Goal: Information Seeking & Learning: Stay updated

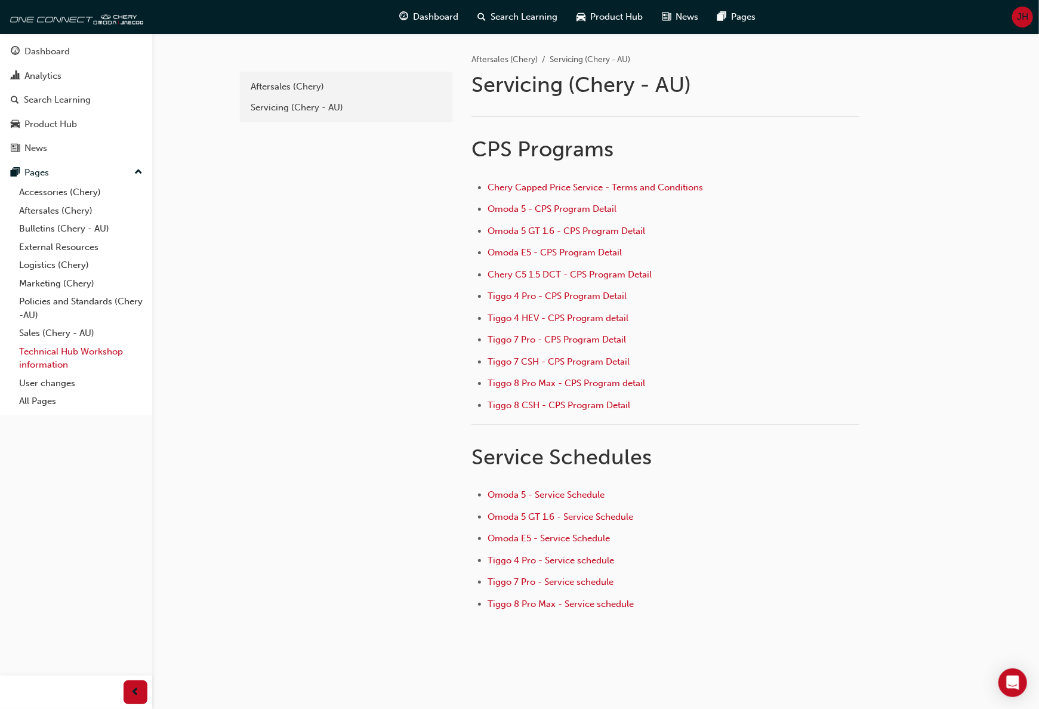
click at [85, 347] on link "Technical Hub Workshop information" at bounding box center [80, 359] width 133 height 32
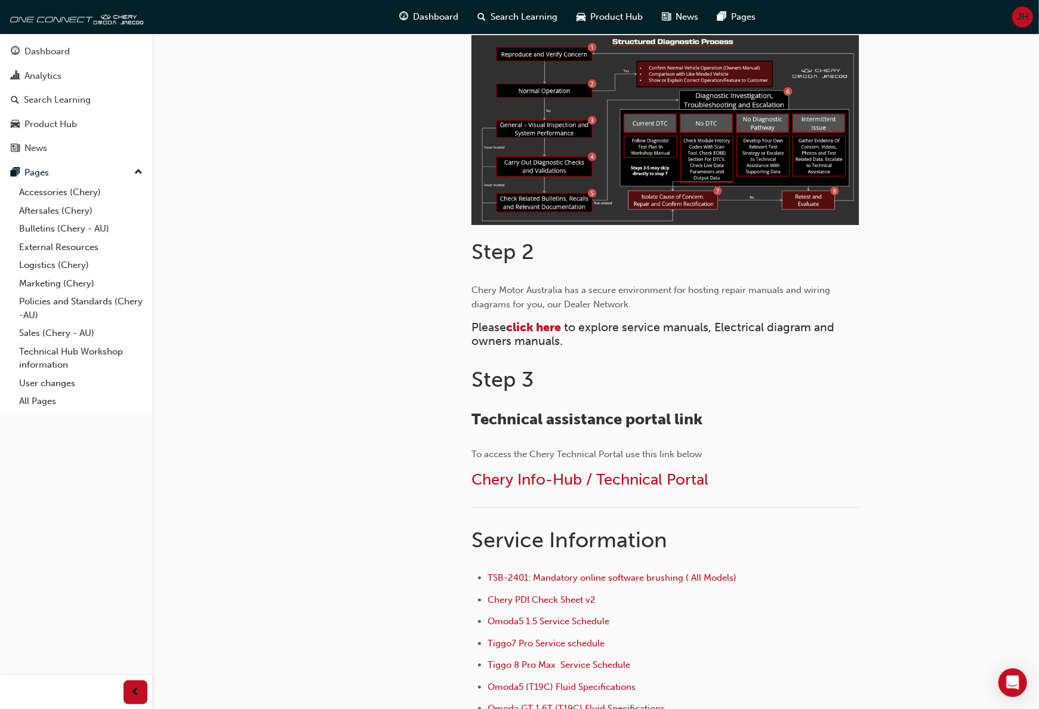
scroll to position [358, 0]
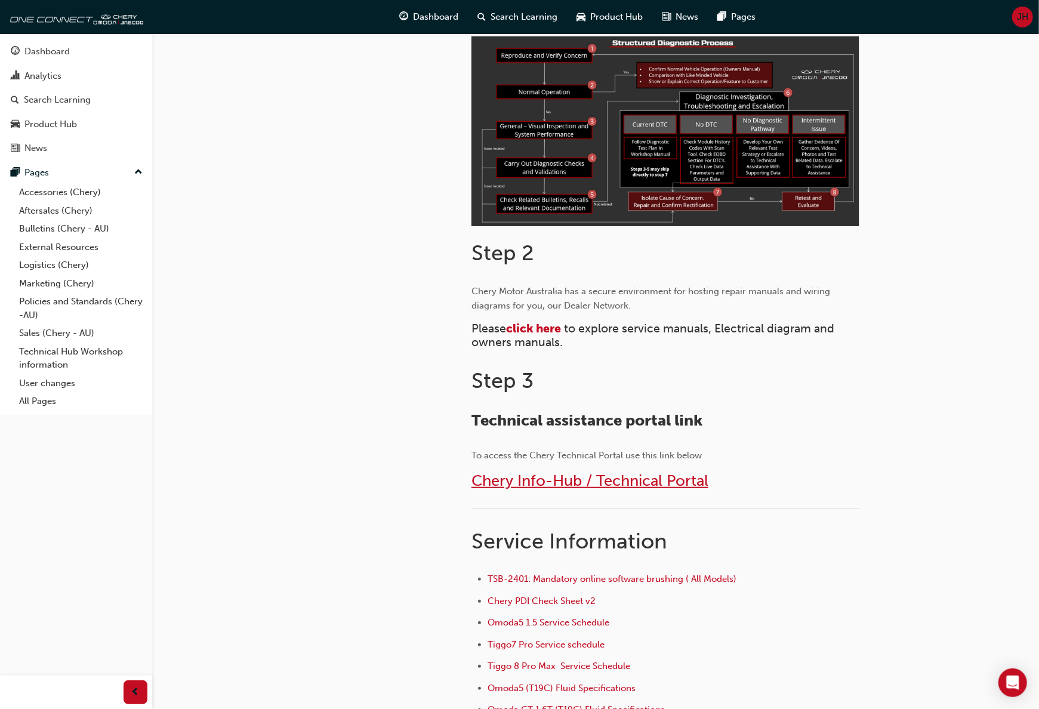
click at [529, 483] on span "Chery Info-Hub / Technical Portal" at bounding box center [590, 481] width 237 height 19
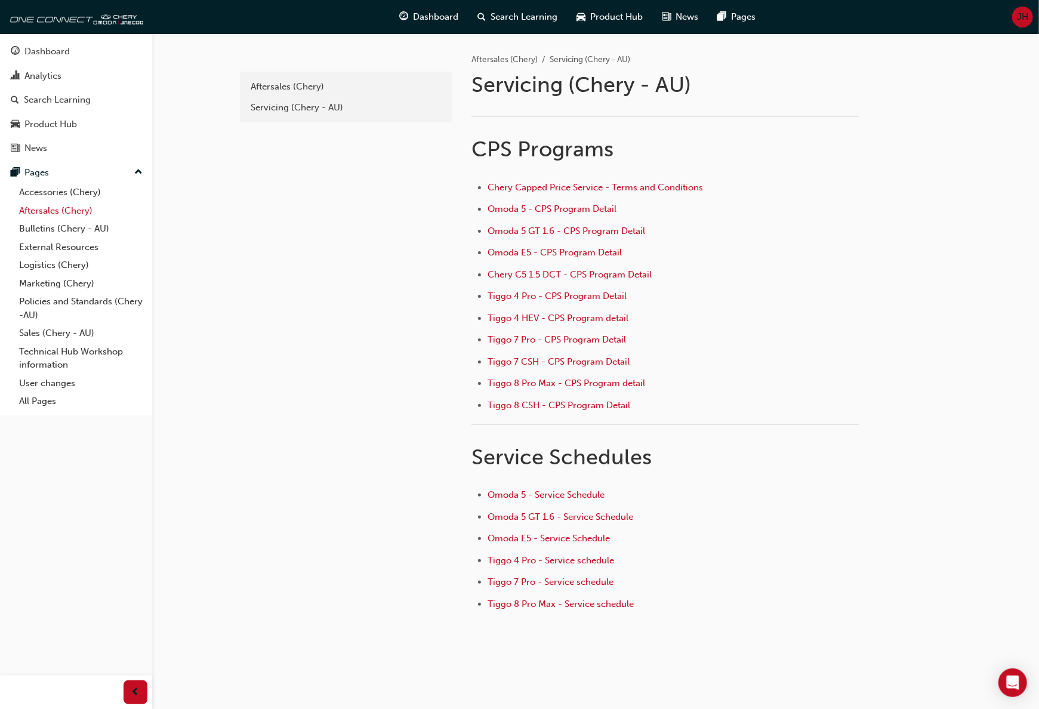
click at [45, 209] on link "Aftersales (Chery)" at bounding box center [80, 211] width 133 height 19
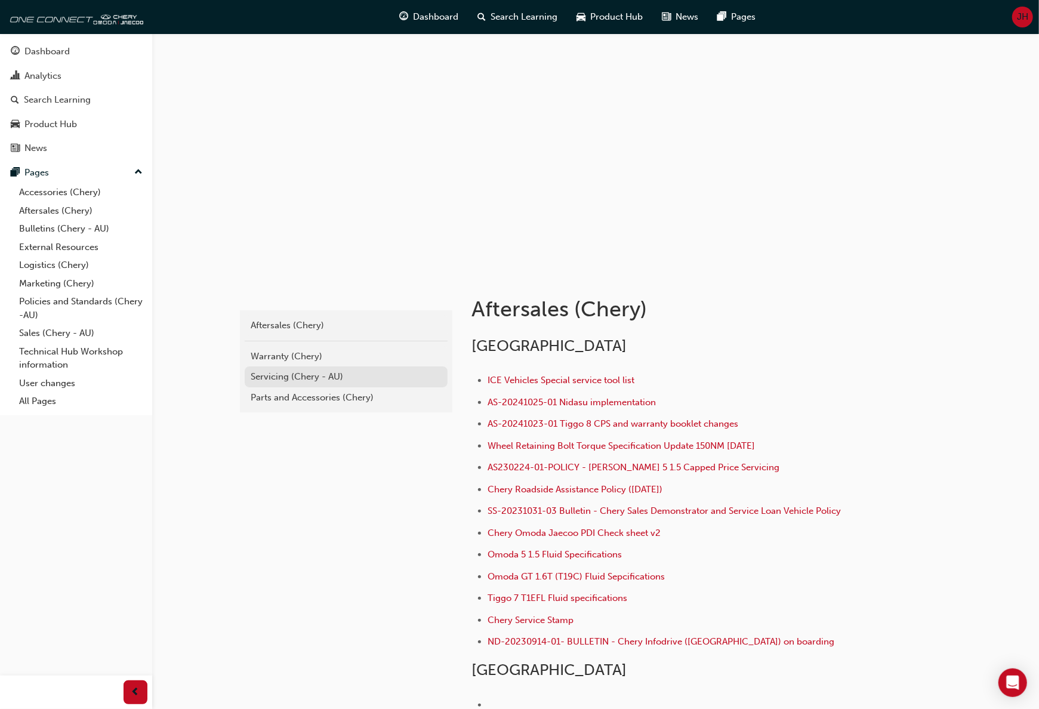
click at [290, 375] on div "Servicing (Chery - AU)" at bounding box center [346, 377] width 191 height 14
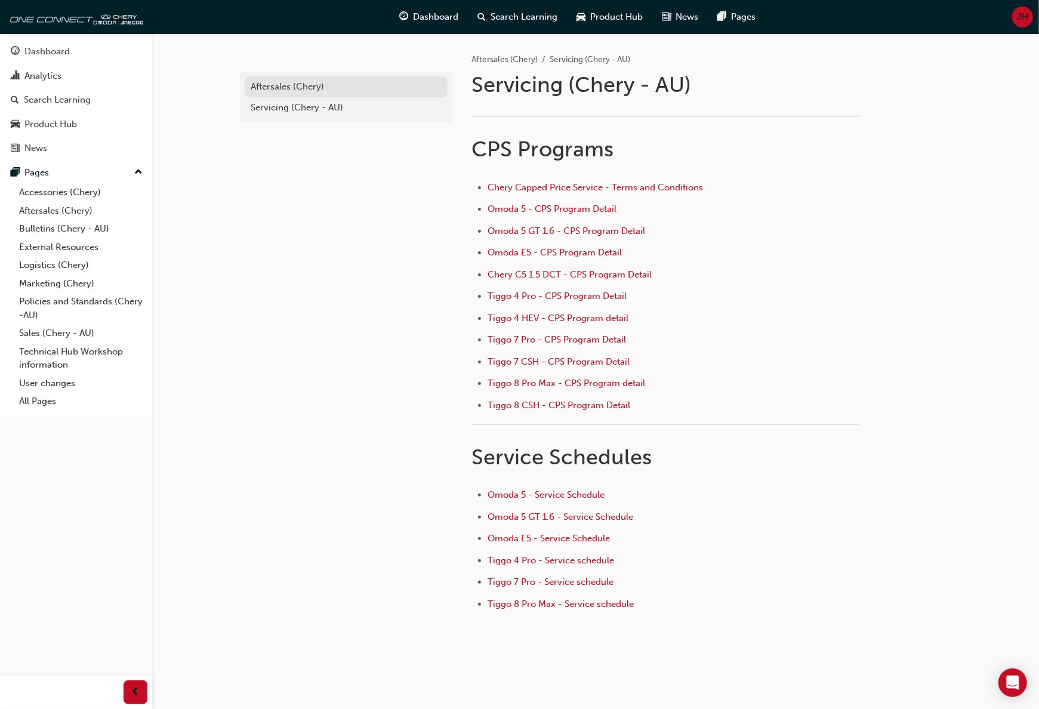
click at [272, 91] on div "Aftersales (Chery)" at bounding box center [346, 87] width 191 height 14
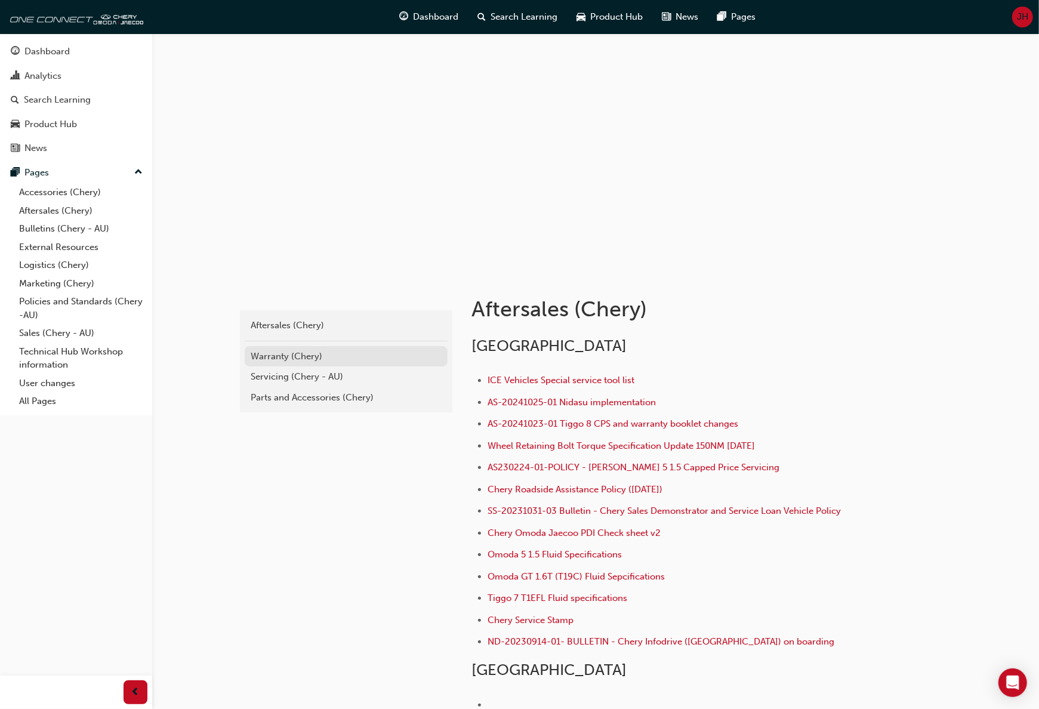
click at [275, 354] on div "Warranty (Chery)" at bounding box center [346, 357] width 191 height 14
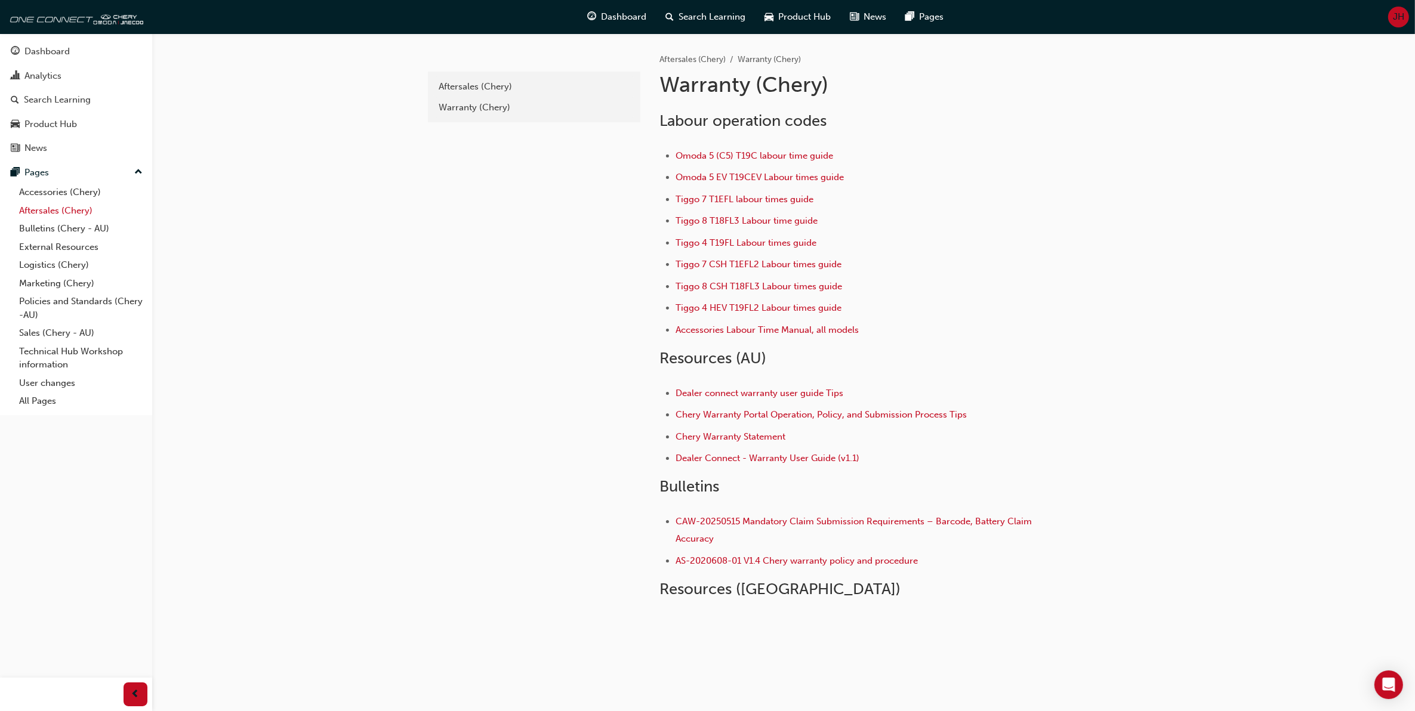
click at [54, 211] on link "Aftersales (Chery)" at bounding box center [80, 211] width 133 height 19
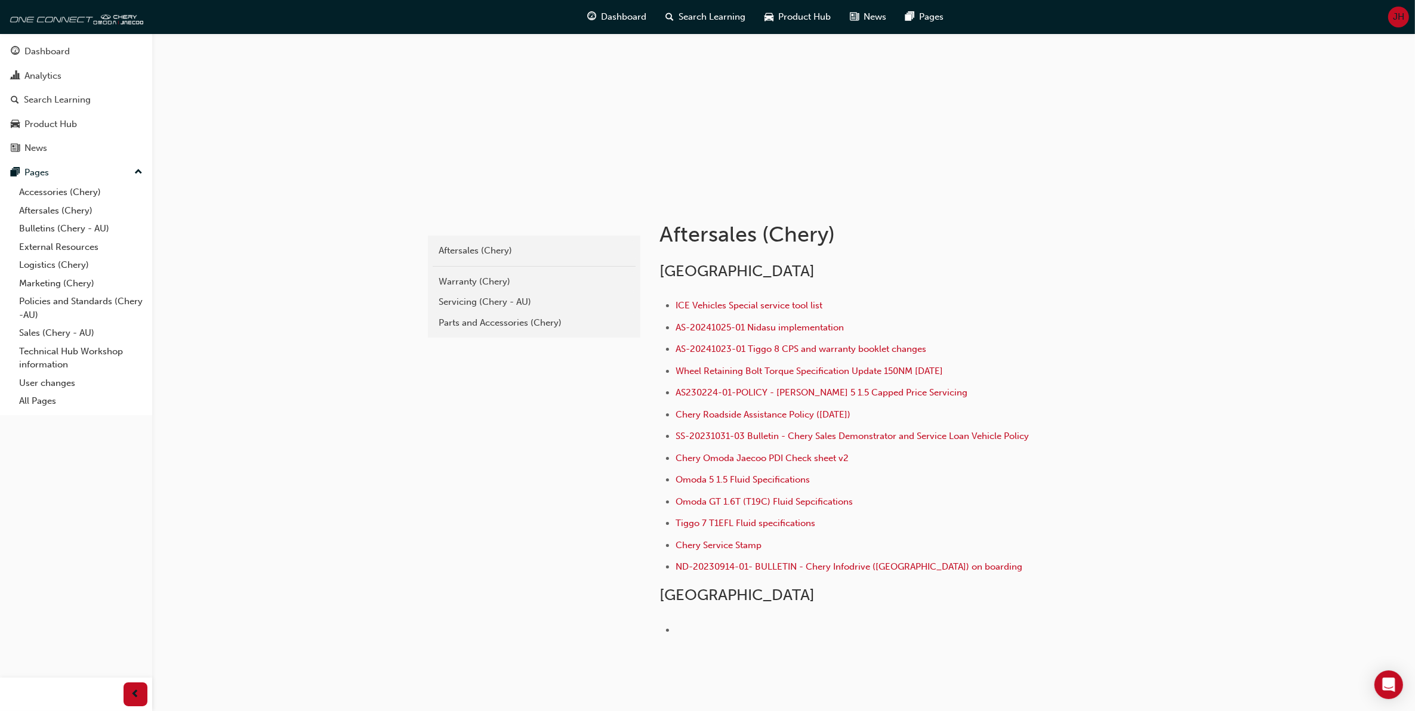
scroll to position [130, 0]
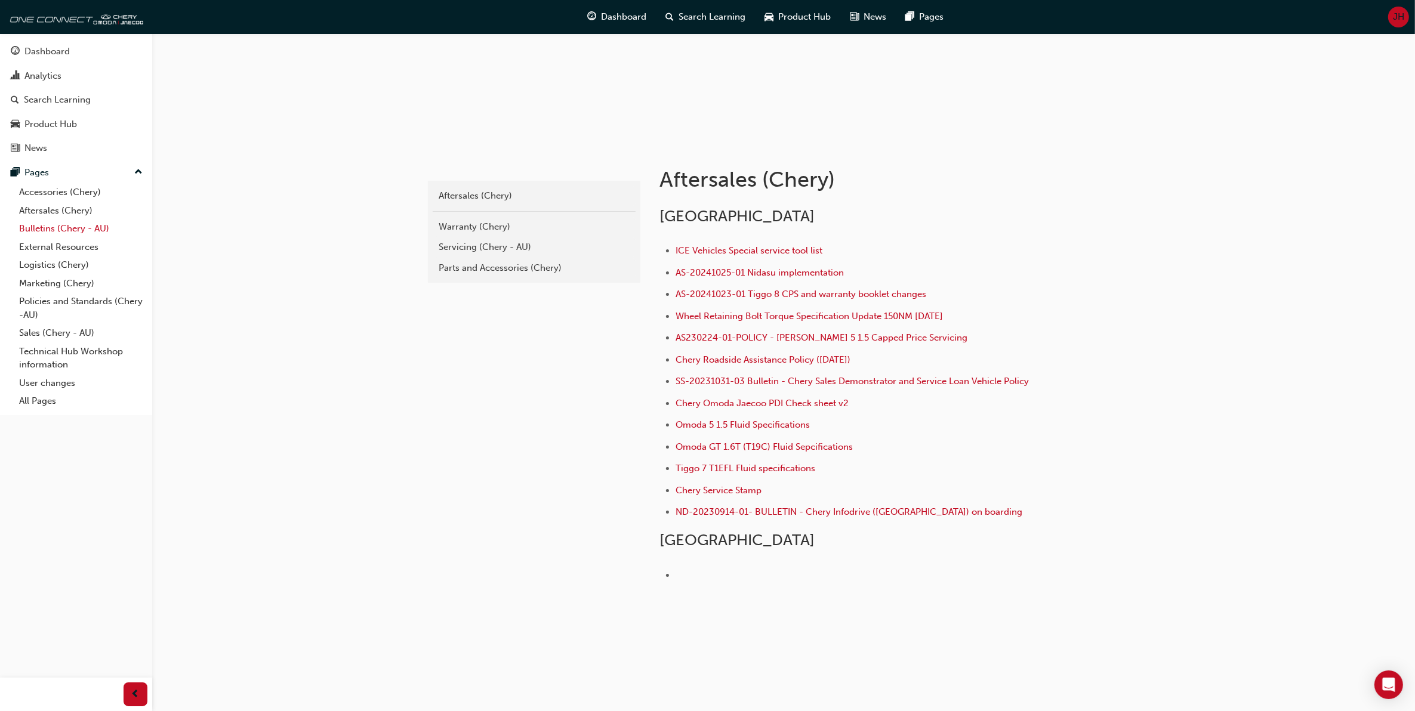
click at [60, 231] on link "Bulletins (Chery - AU)" at bounding box center [80, 229] width 133 height 19
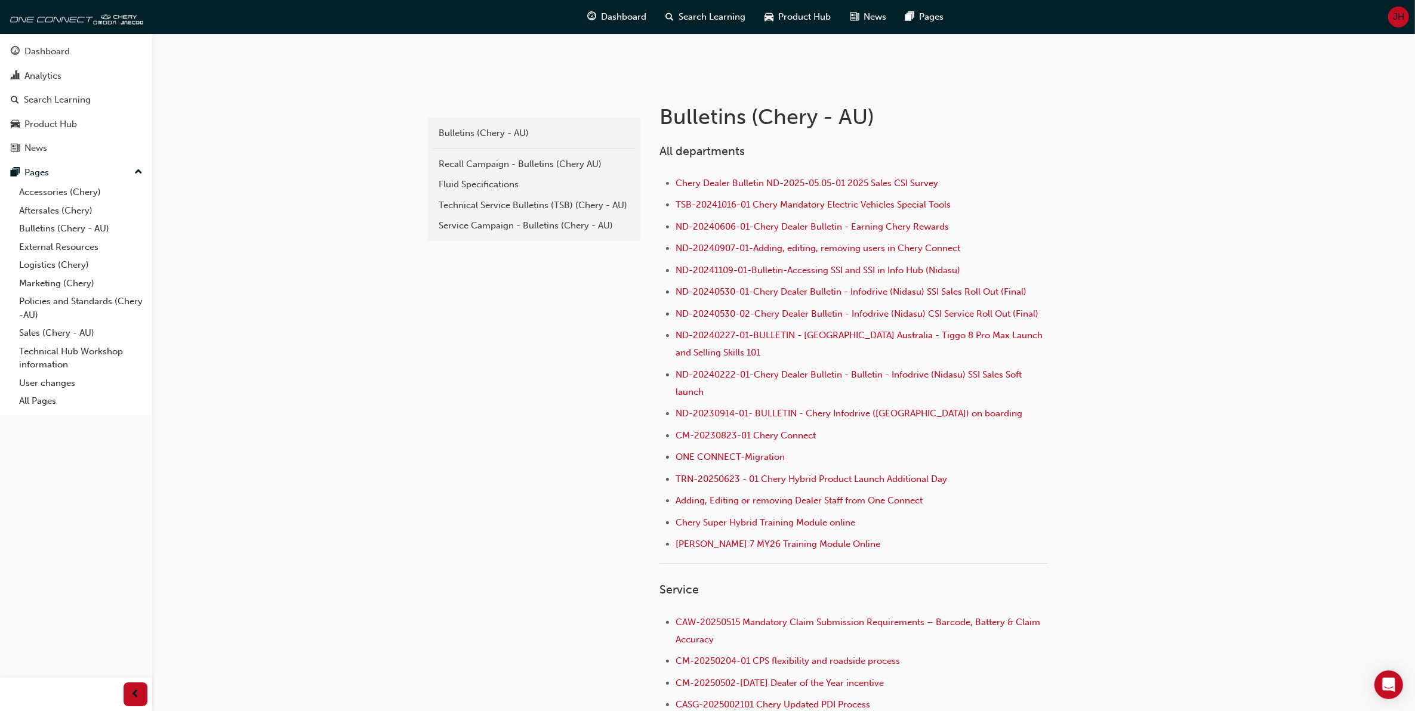
scroll to position [114, 0]
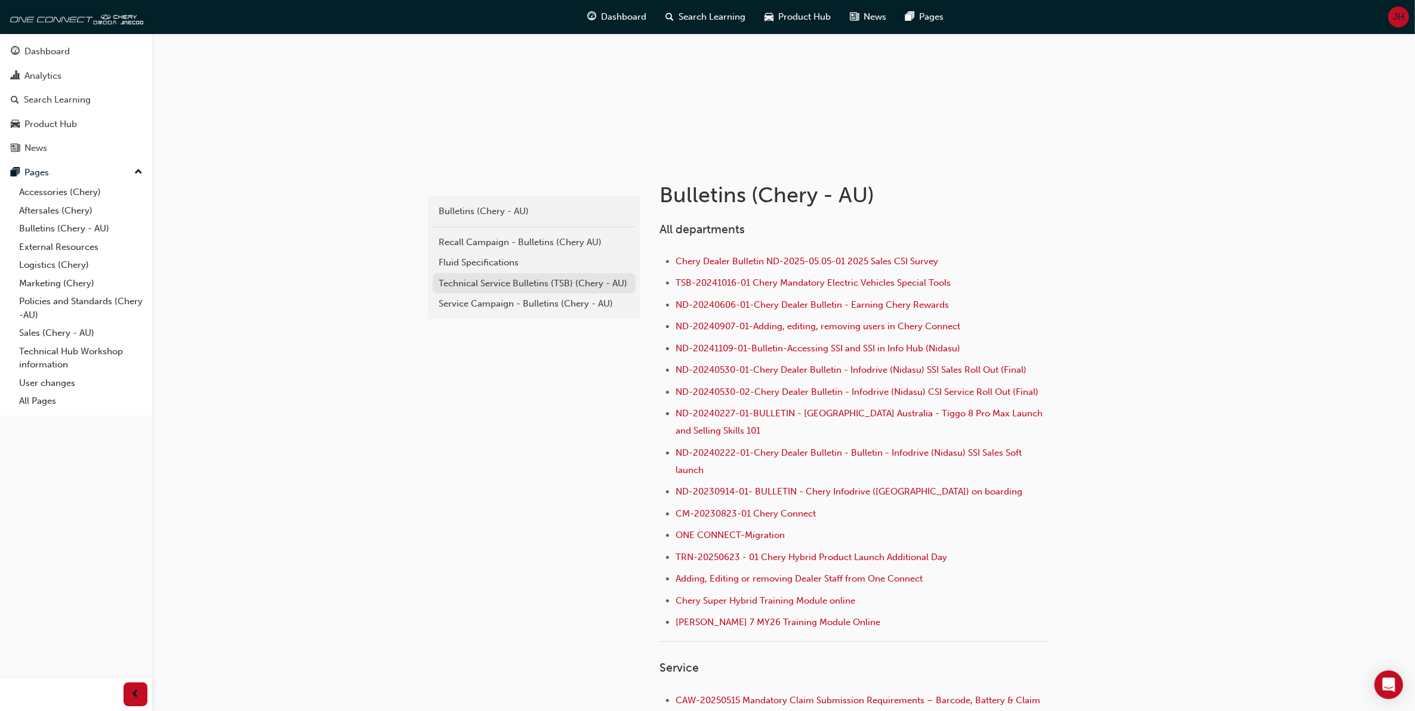
click at [550, 279] on div "Technical Service Bulletins (TSB) (Chery - AU)" at bounding box center [534, 284] width 191 height 14
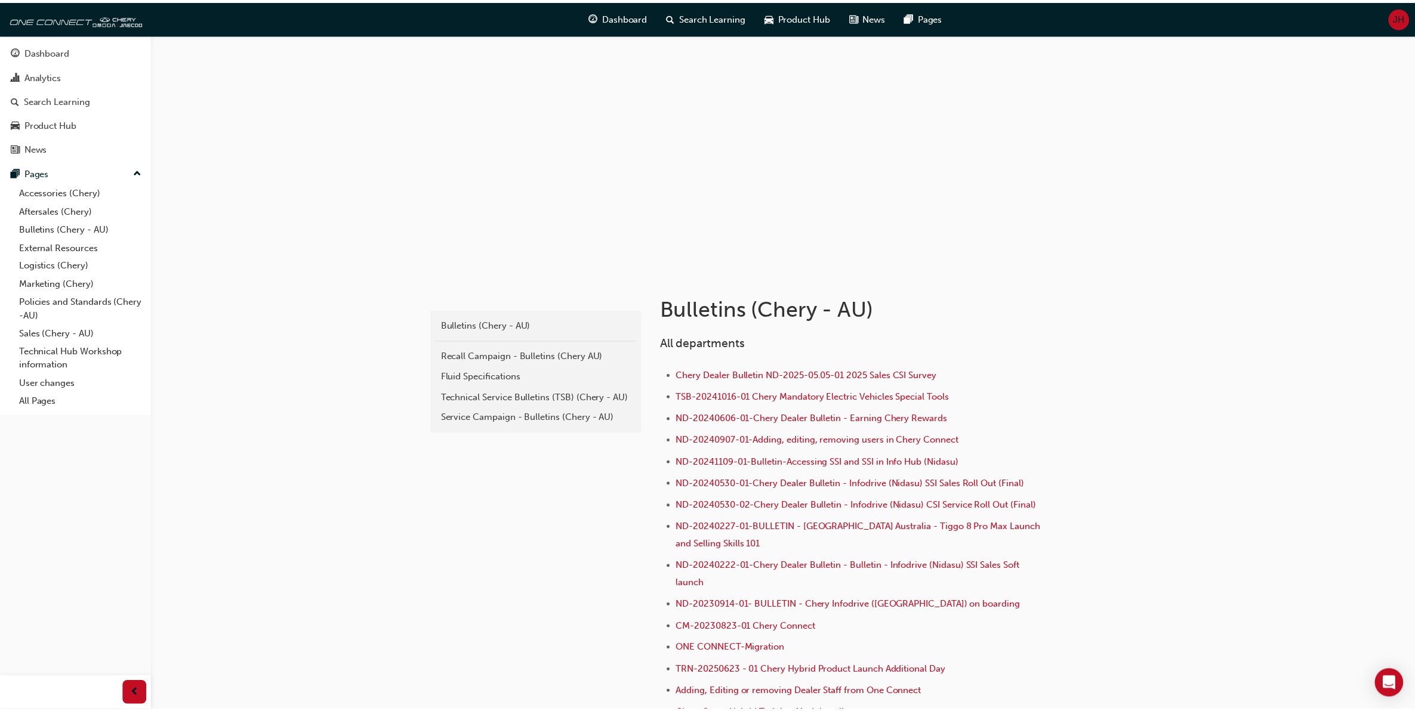
scroll to position [114, 0]
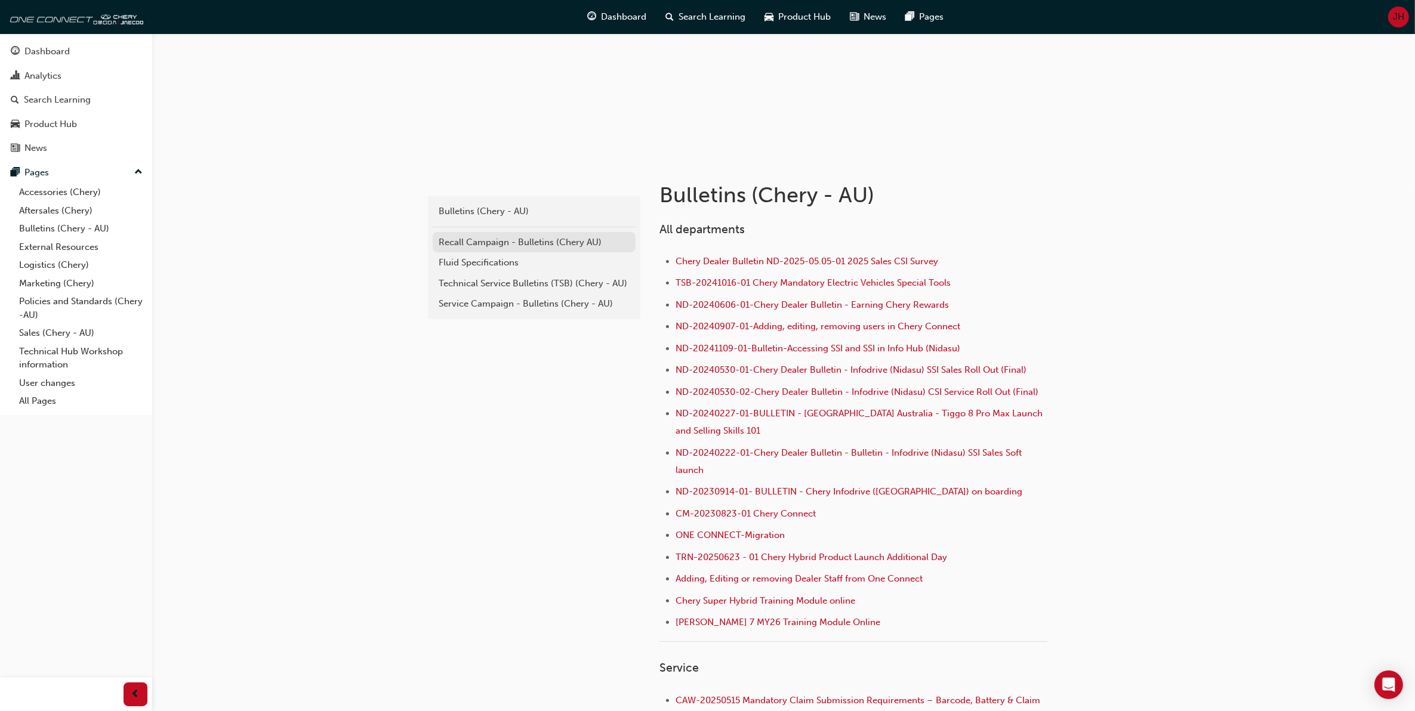
click at [500, 245] on div "Recall Campaign - Bulletins (Chery AU)" at bounding box center [534, 243] width 191 height 14
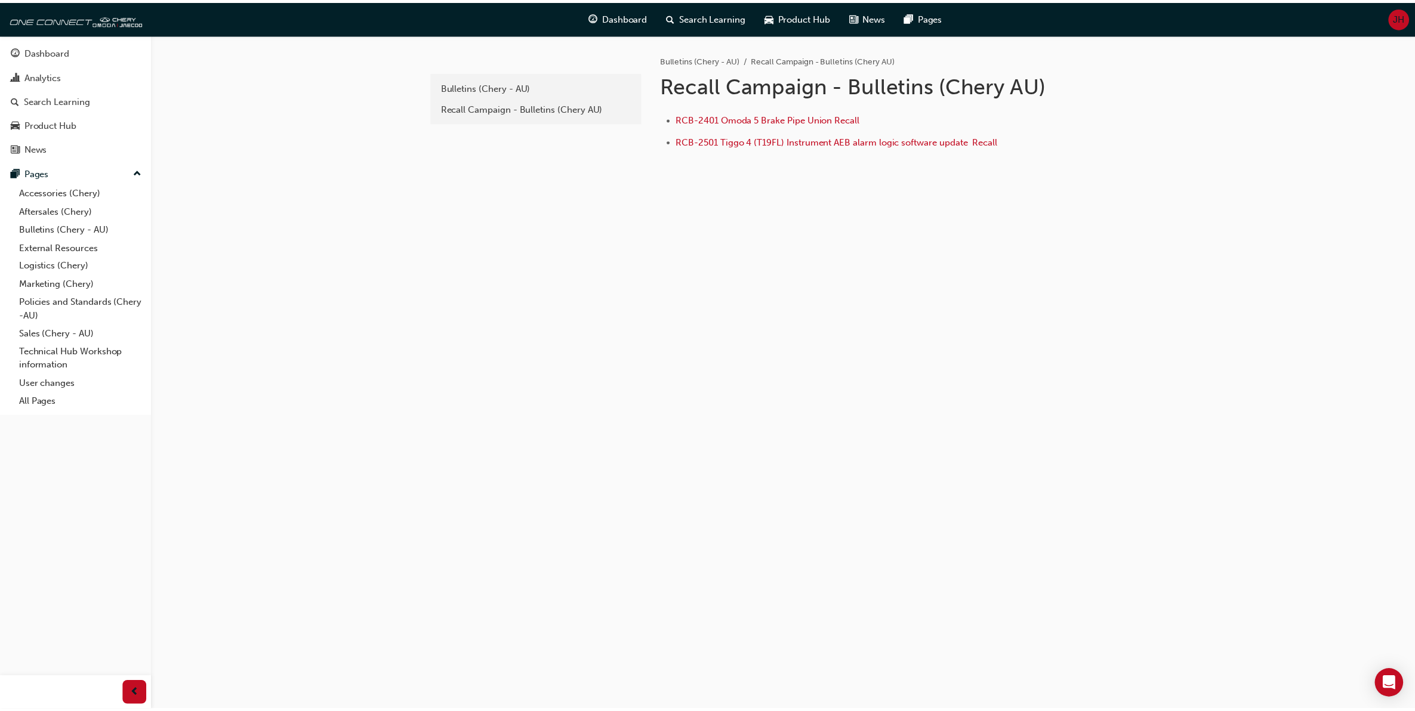
scroll to position [114, 0]
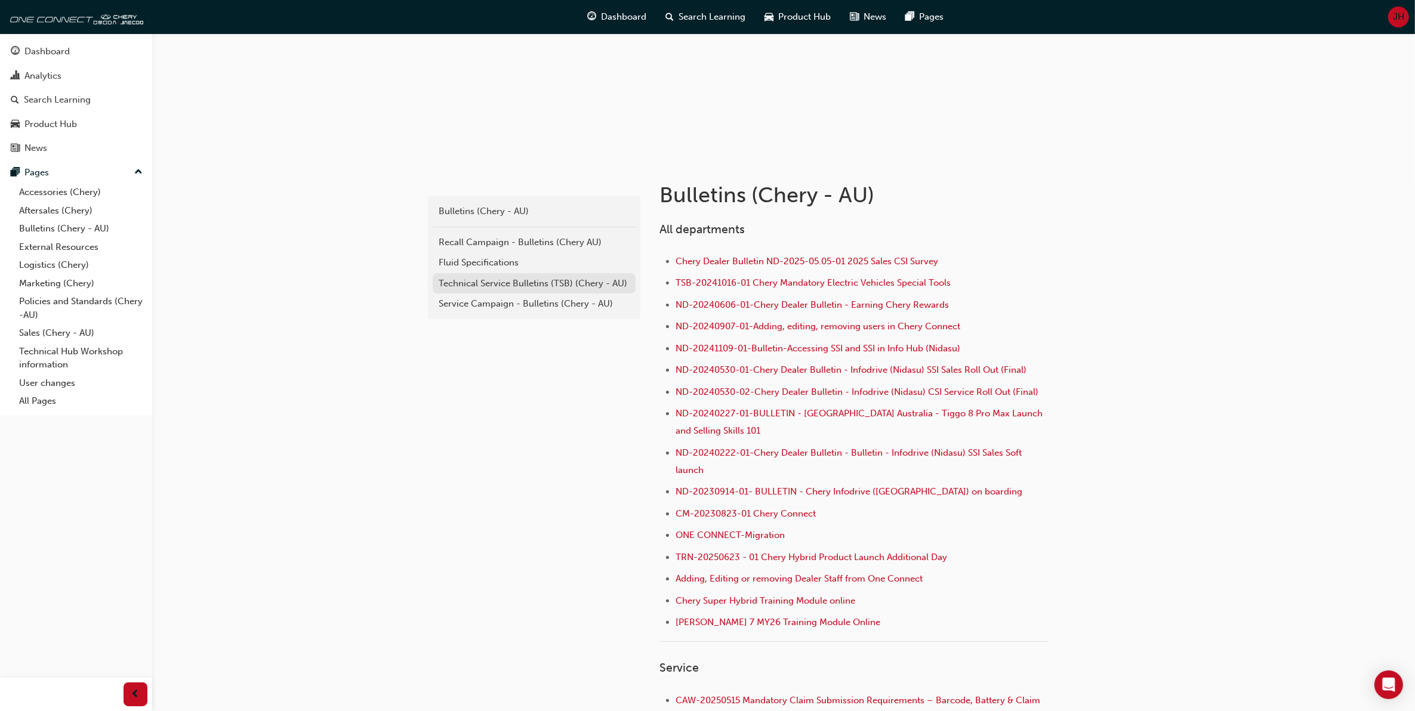
click at [557, 285] on div "Technical Service Bulletins (TSB) (Chery - AU)" at bounding box center [534, 284] width 191 height 14
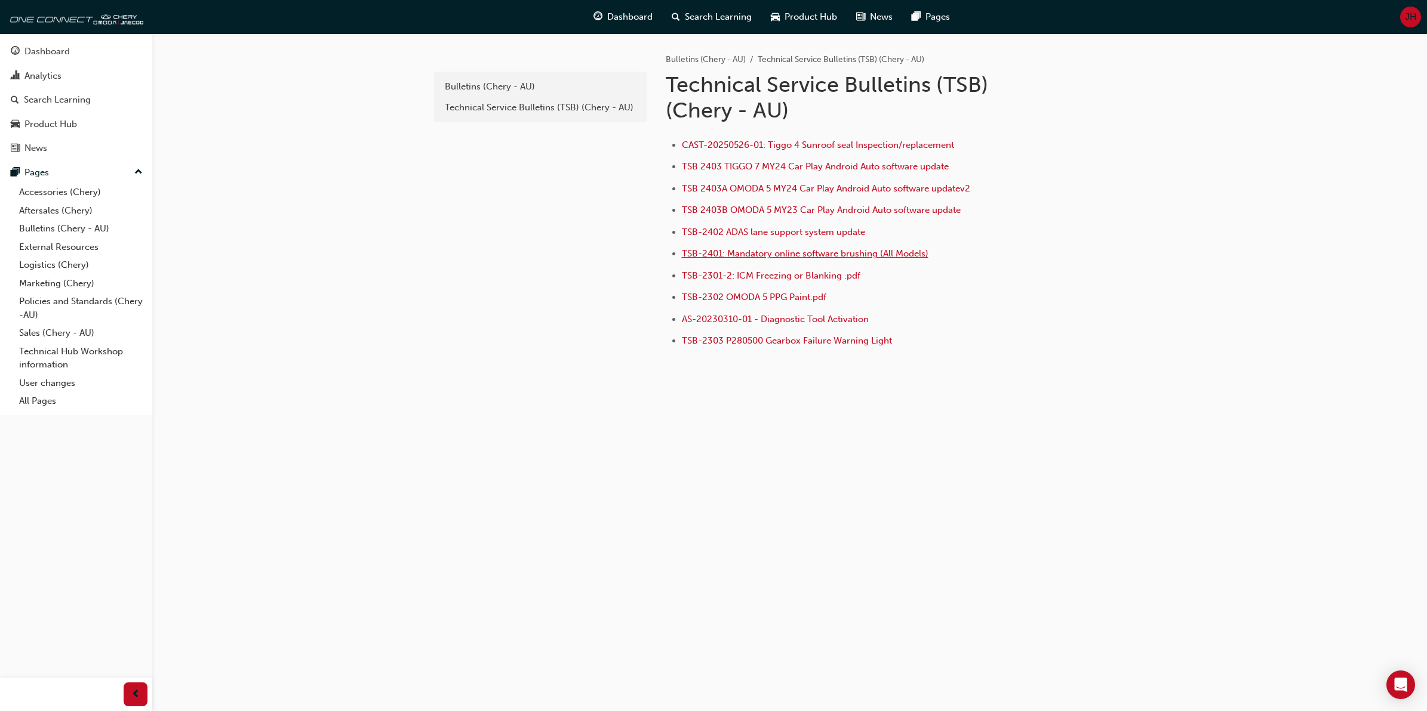
click at [836, 252] on span "TSB-2401: Mandatory online software brushing (All Models)" at bounding box center [805, 253] width 247 height 11
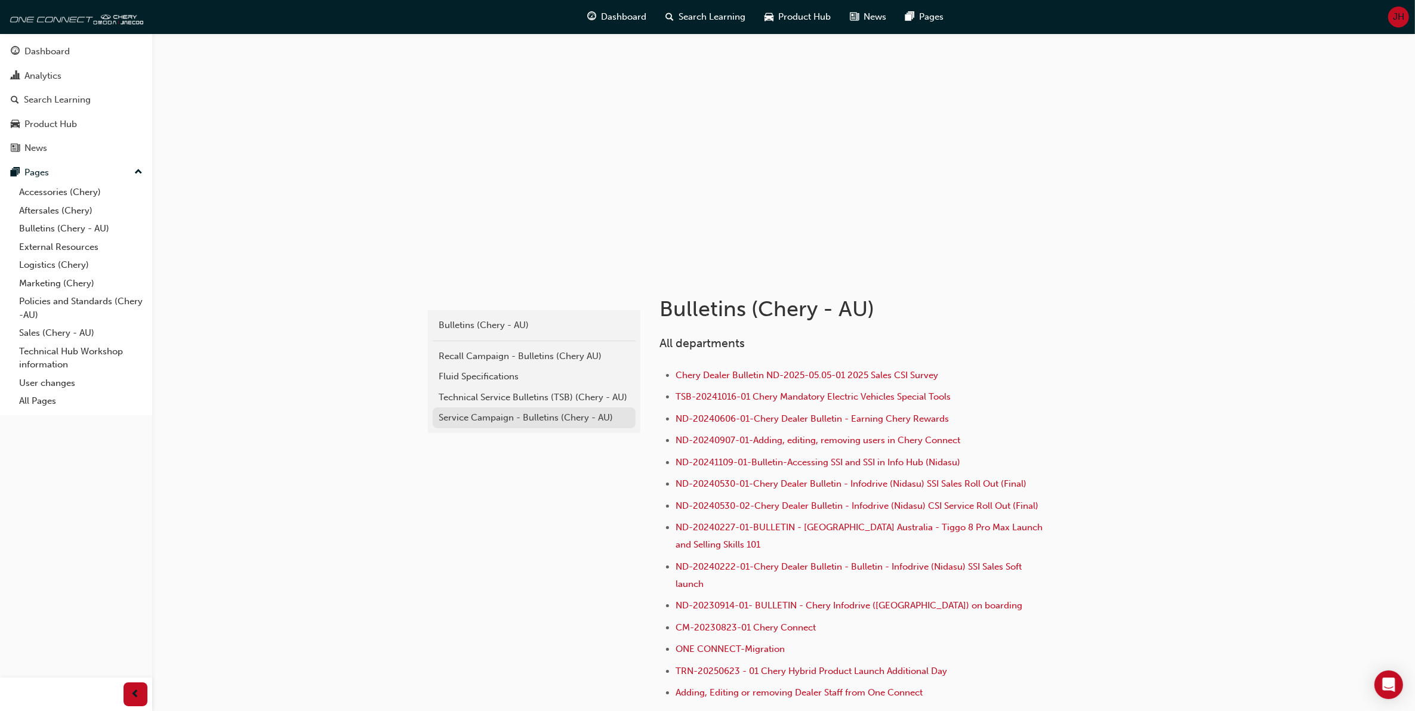
click at [533, 414] on div "Service Campaign - Bulletins (Chery - AU)" at bounding box center [534, 418] width 191 height 14
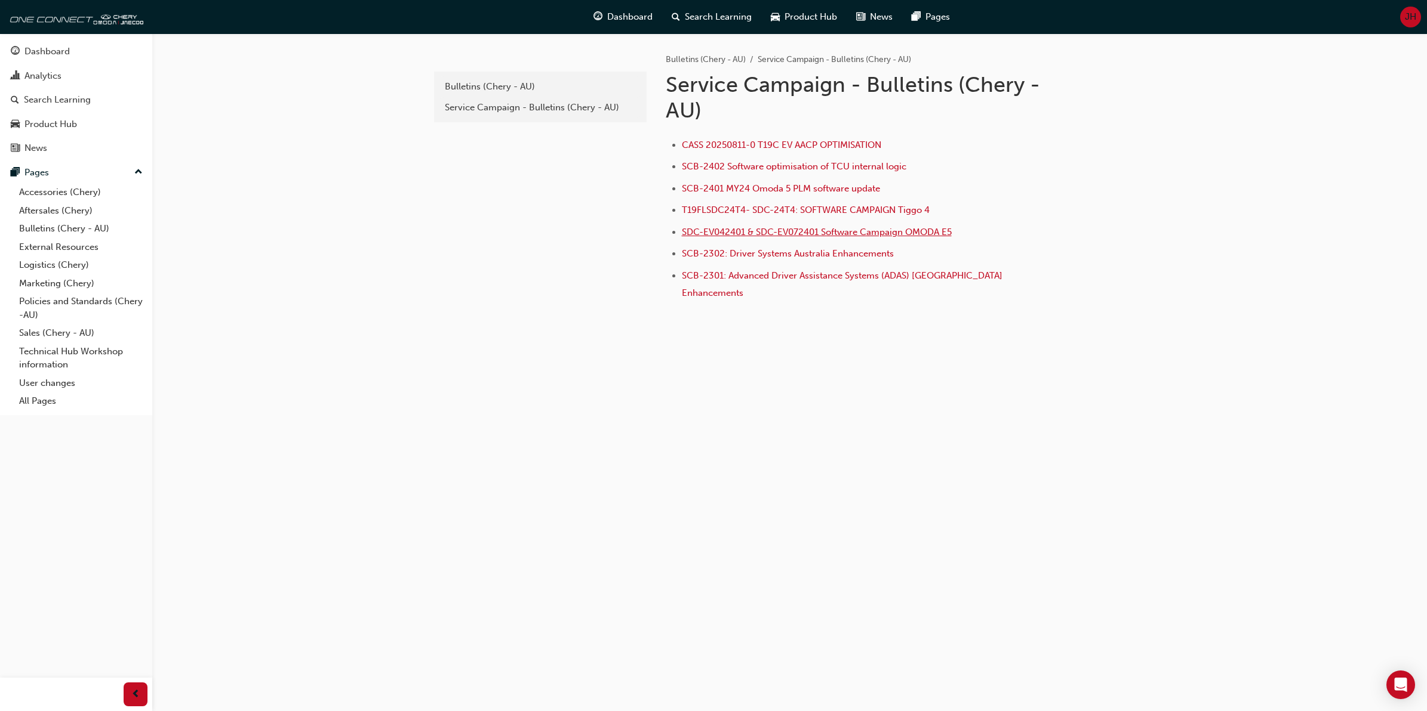
click at [894, 233] on span "SDC-EV042401 & SDC-EV072401 Software Campaign OMODA E5" at bounding box center [817, 232] width 270 height 11
